Goal: Check status: Check status

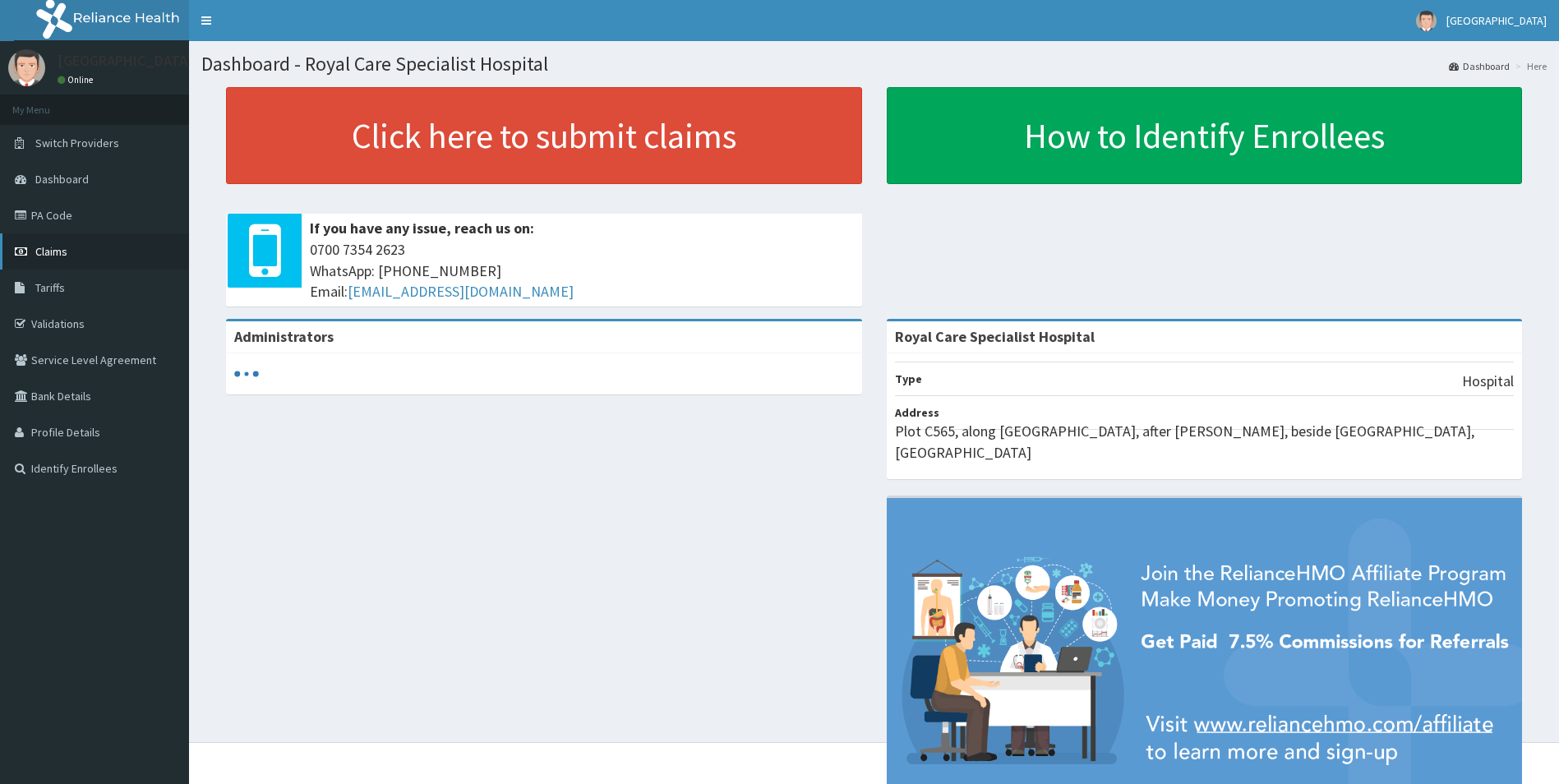
drag, startPoint x: 0, startPoint y: 0, endPoint x: 93, endPoint y: 248, distance: 264.9
click at [93, 248] on link "Claims" at bounding box center [94, 251] width 189 height 36
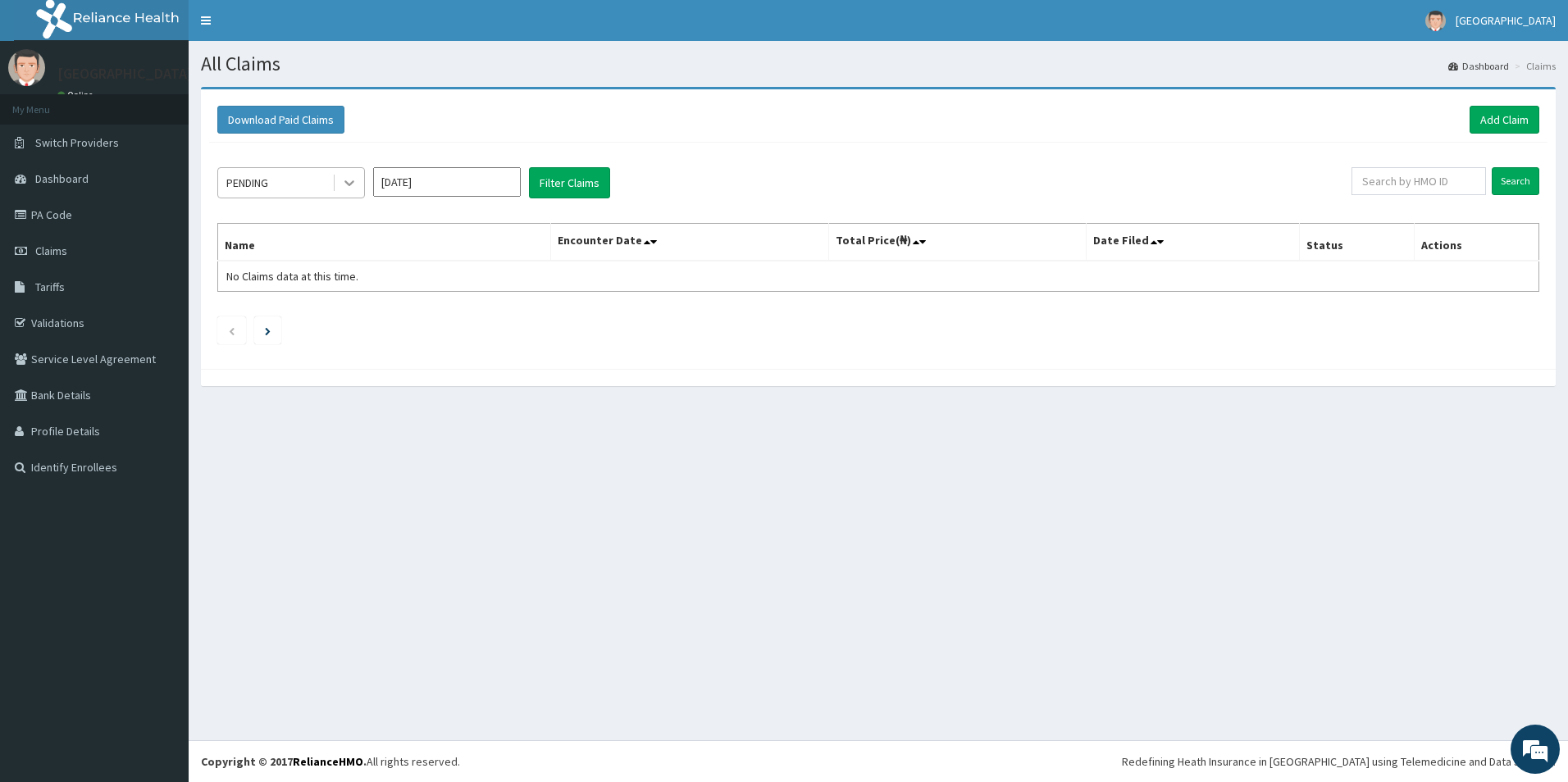
click at [347, 189] on icon at bounding box center [349, 183] width 16 height 16
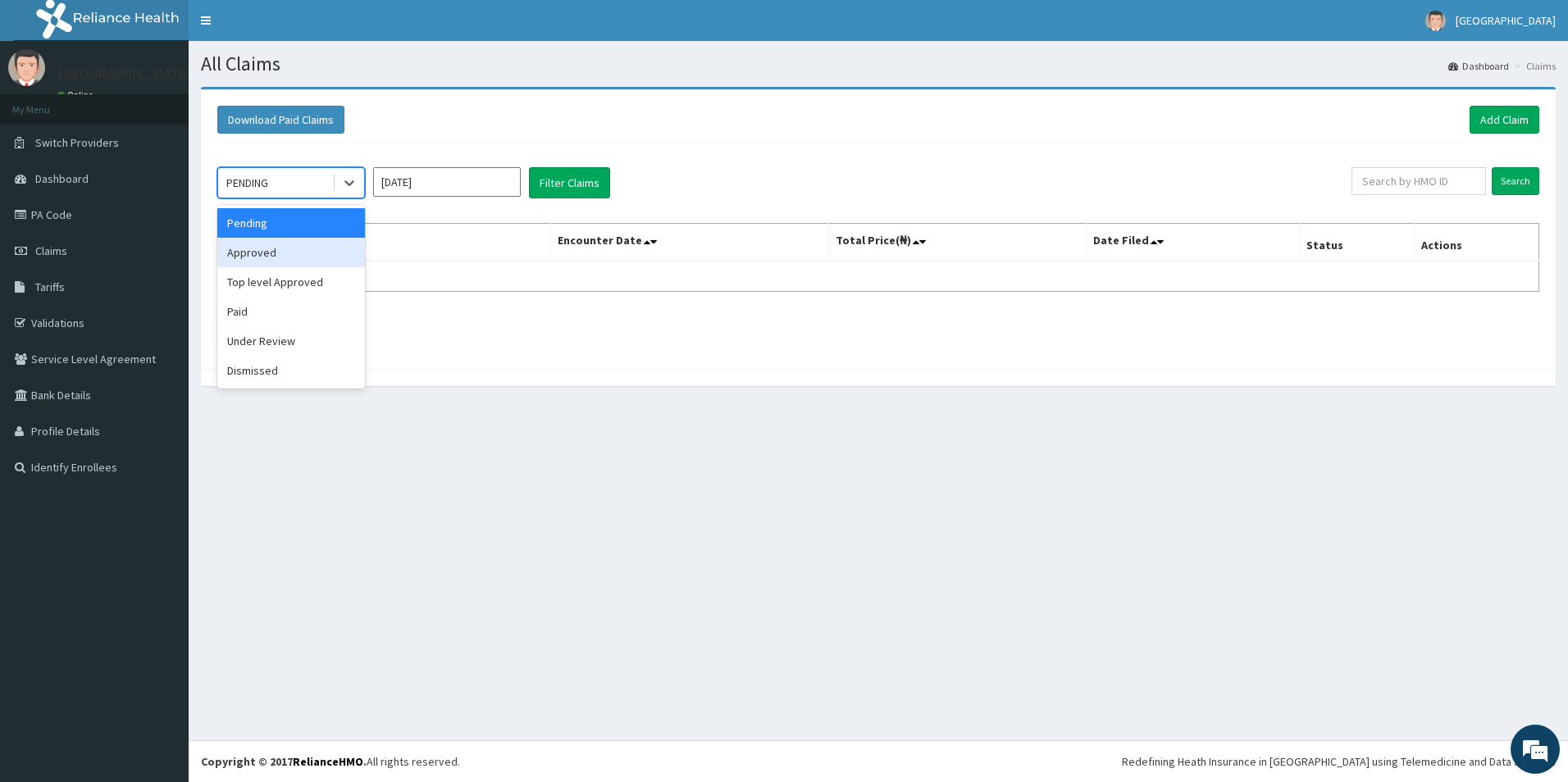
click at [283, 261] on div "Approved" at bounding box center [290, 252] width 147 height 29
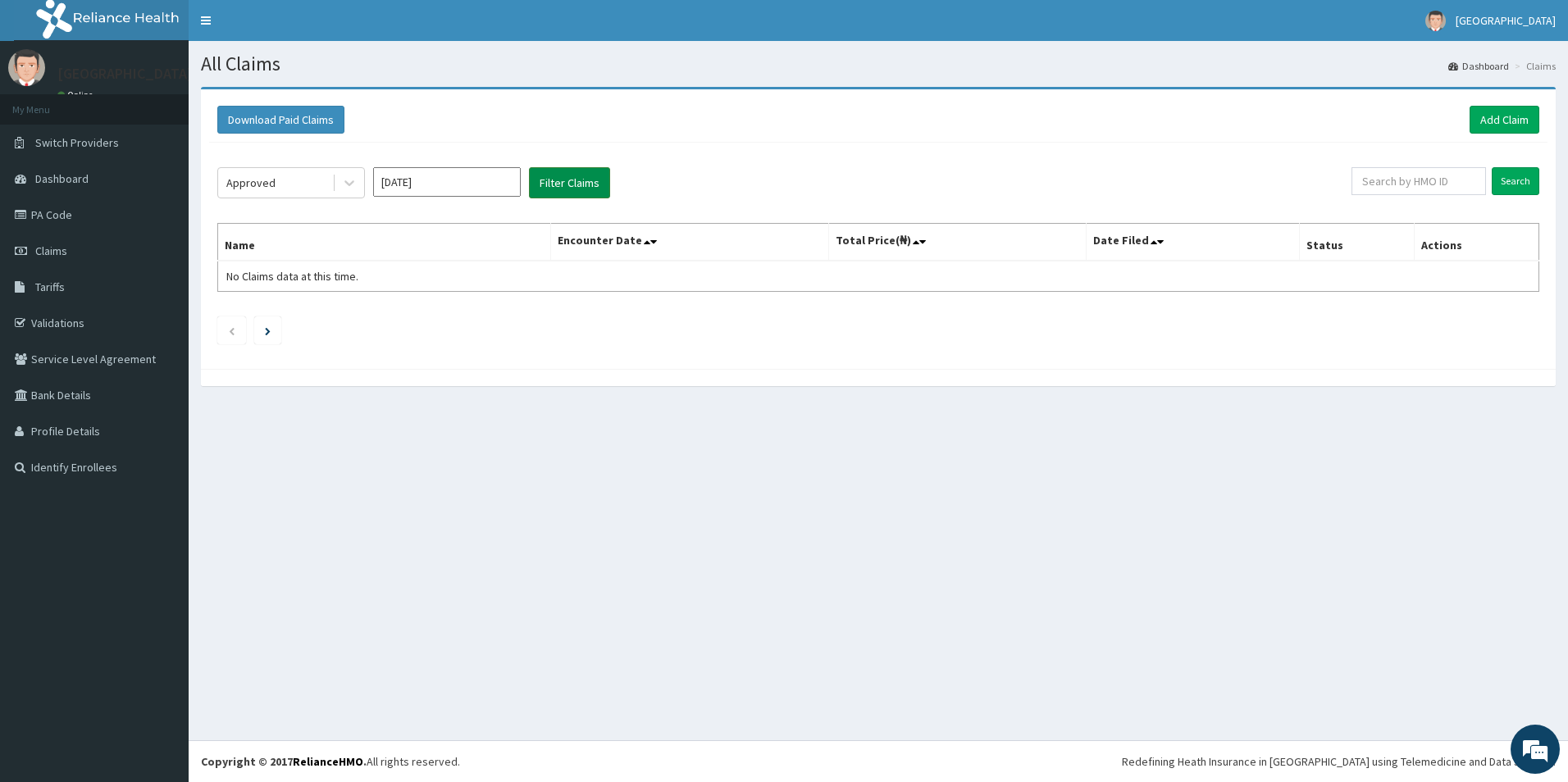
click at [582, 184] on button "Filter Claims" at bounding box center [569, 183] width 81 height 31
click at [591, 184] on button "Filter Claims" at bounding box center [569, 183] width 81 height 31
click at [350, 183] on icon at bounding box center [349, 183] width 16 height 16
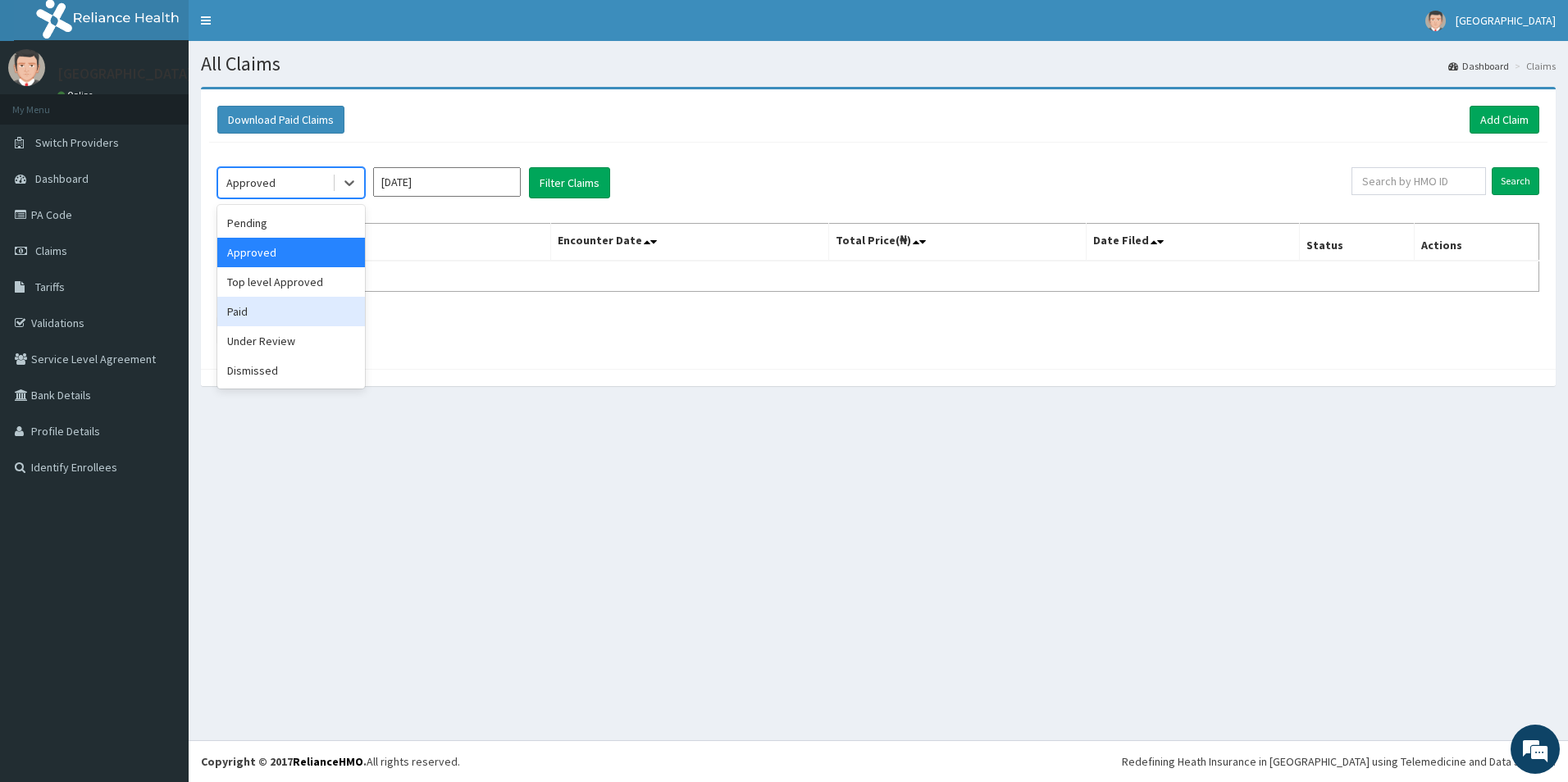
click at [266, 313] on div "Paid" at bounding box center [290, 312] width 147 height 29
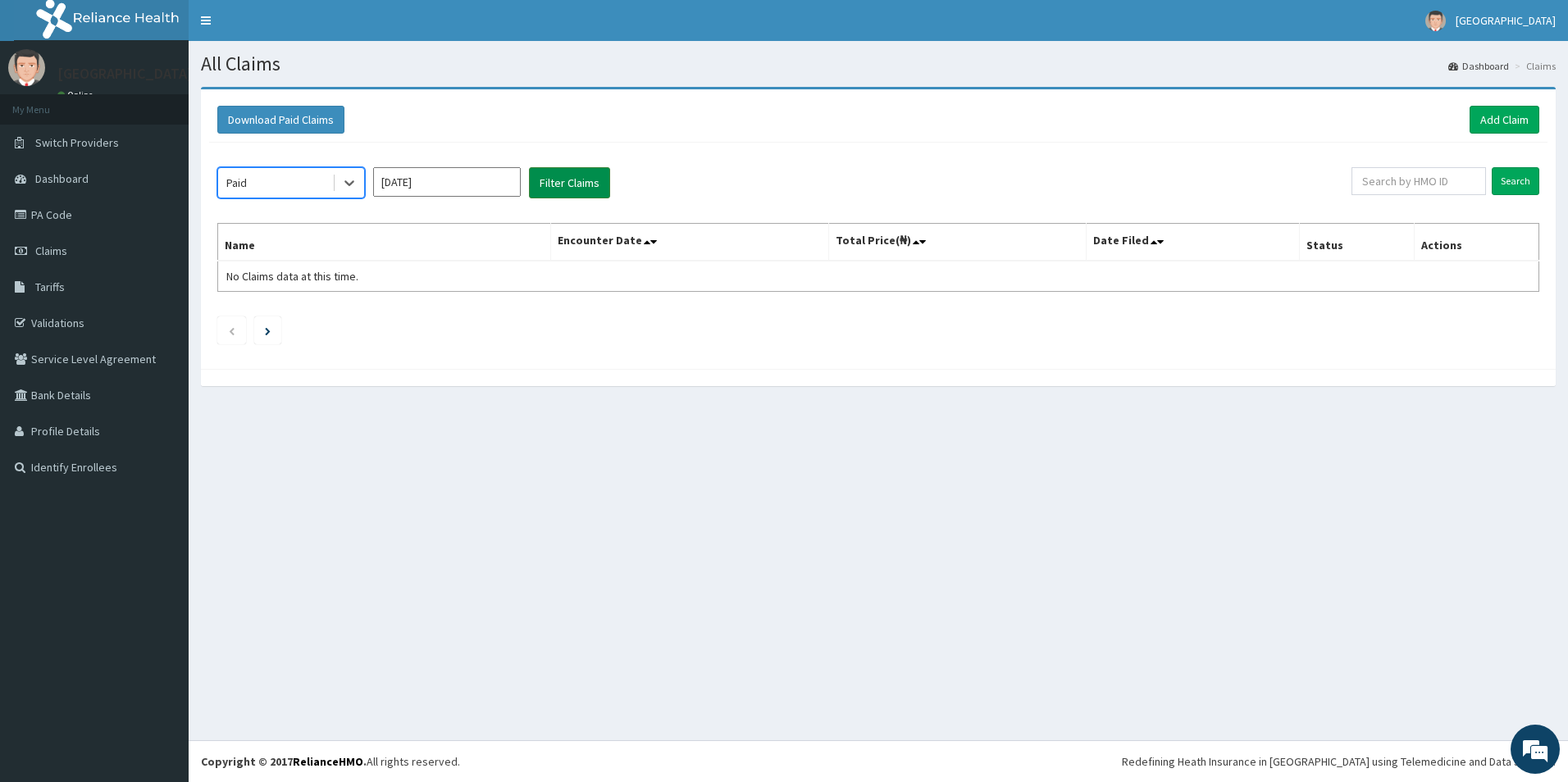
click at [560, 172] on button "Filter Claims" at bounding box center [569, 183] width 81 height 31
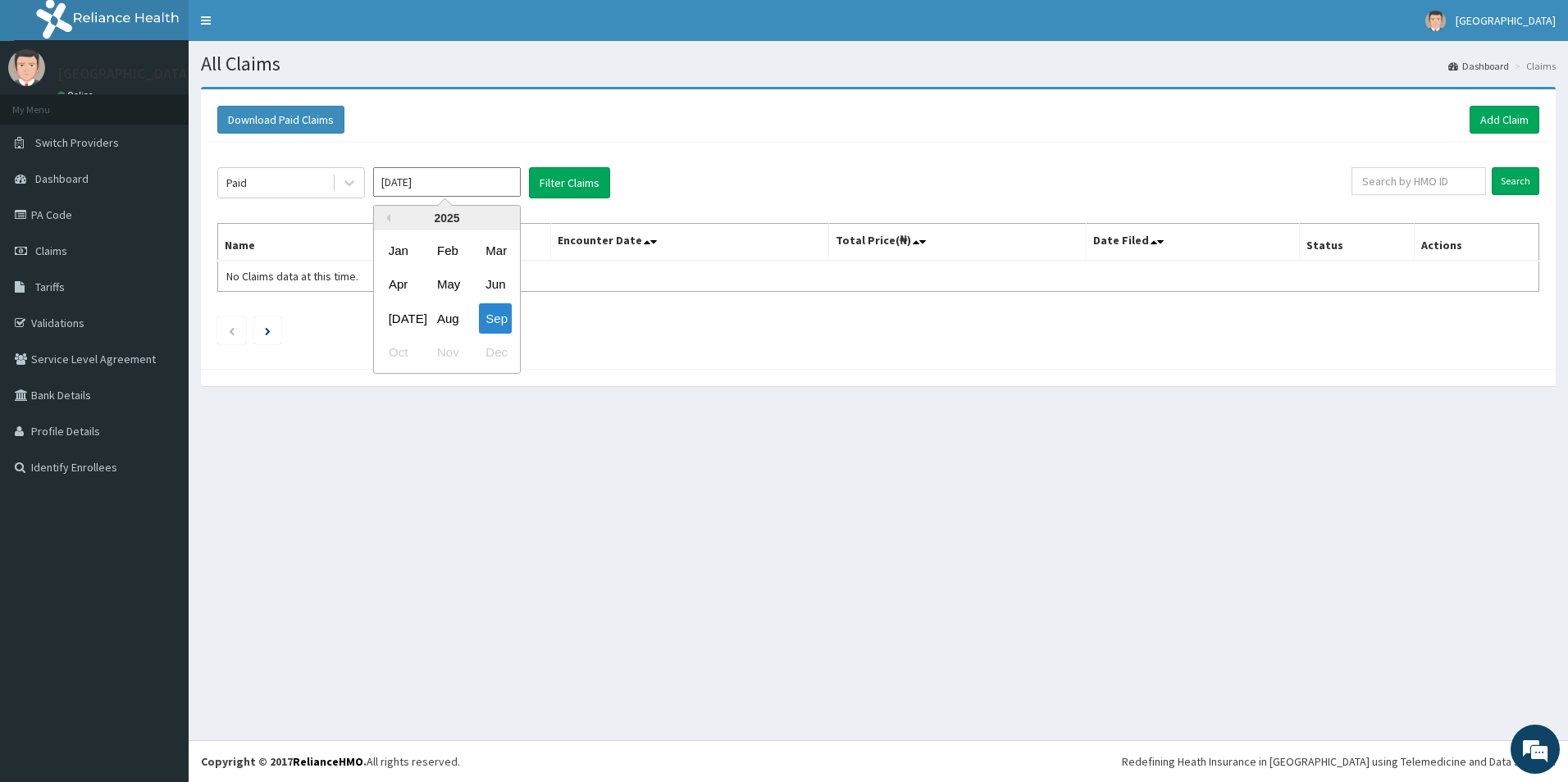
click at [447, 179] on input "[DATE]" at bounding box center [446, 182] width 147 height 29
drag, startPoint x: 457, startPoint y: 322, endPoint x: 457, endPoint y: 273, distance: 49.0
click at [457, 321] on div "Aug" at bounding box center [447, 318] width 33 height 30
type input "[DATE]"
click at [557, 185] on button "Filter Claims" at bounding box center [569, 183] width 81 height 31
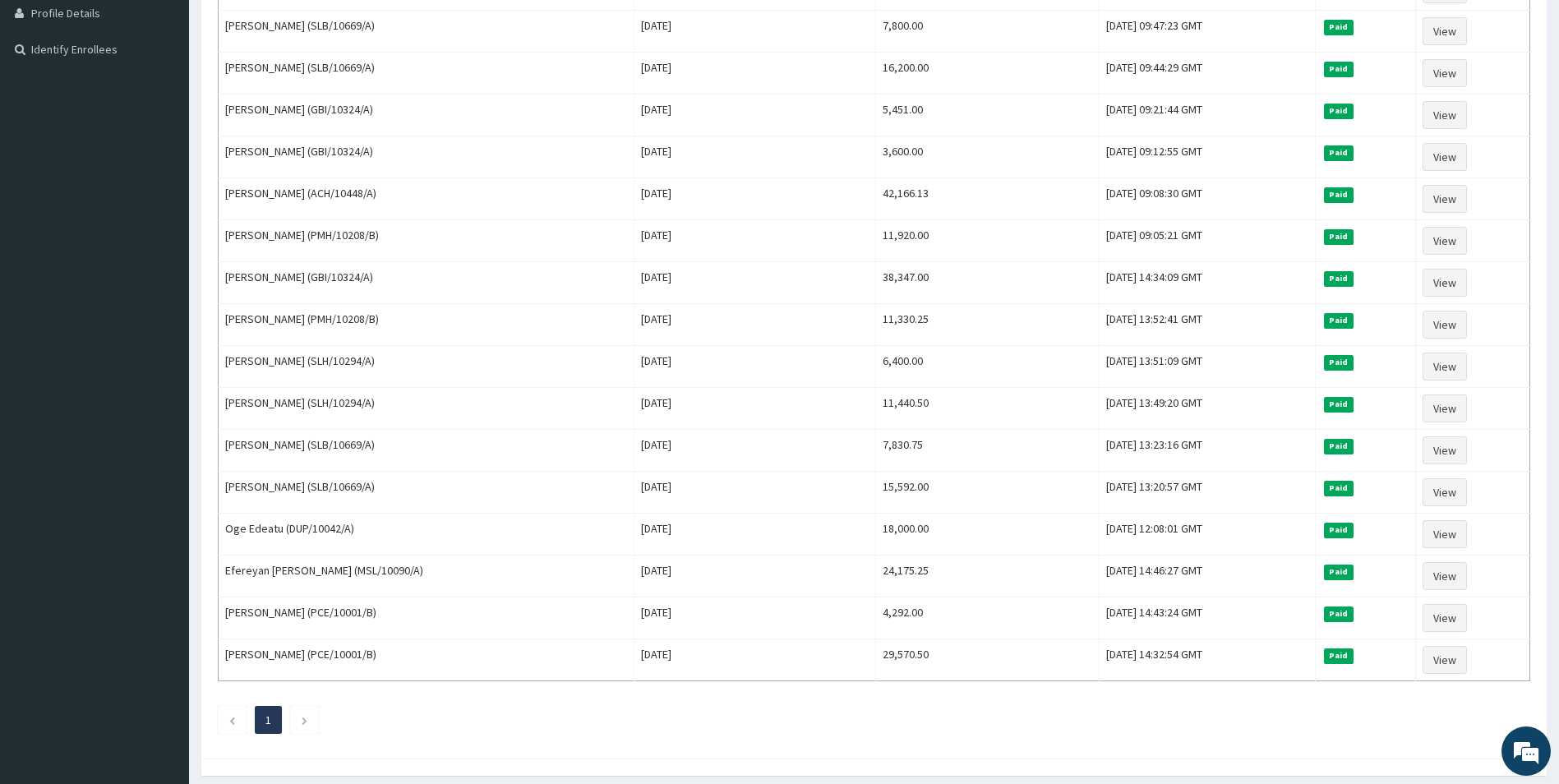
scroll to position [482, 0]
